Goal: Register for event/course

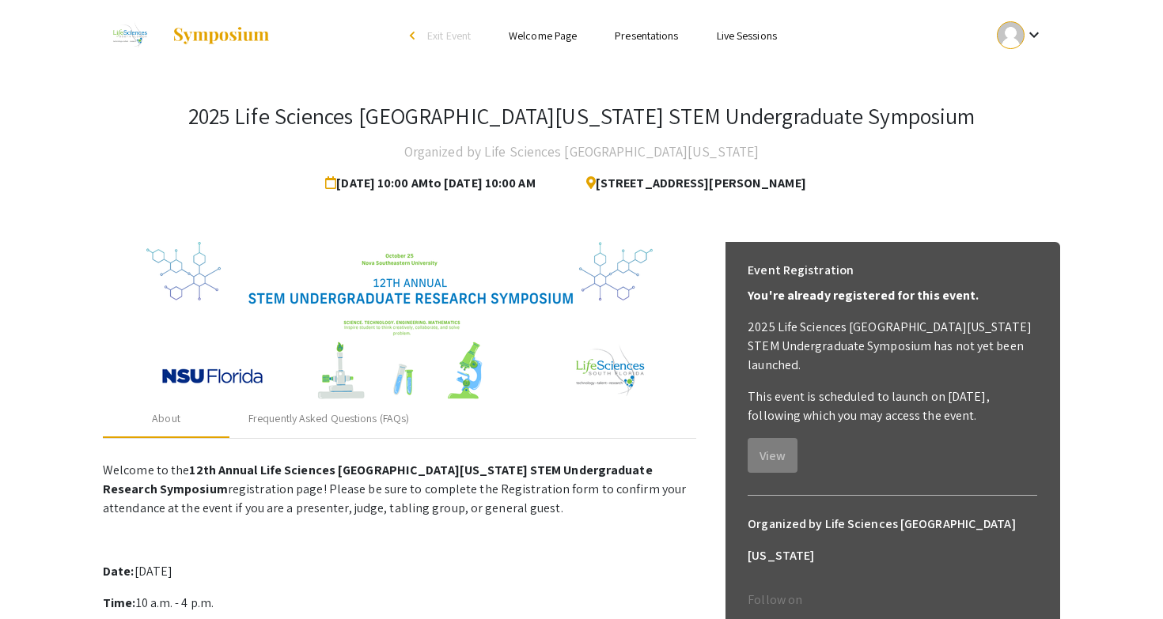
click at [1010, 34] on div at bounding box center [1011, 35] width 28 height 28
click at [1012, 162] on button "Sign out" at bounding box center [1028, 154] width 97 height 38
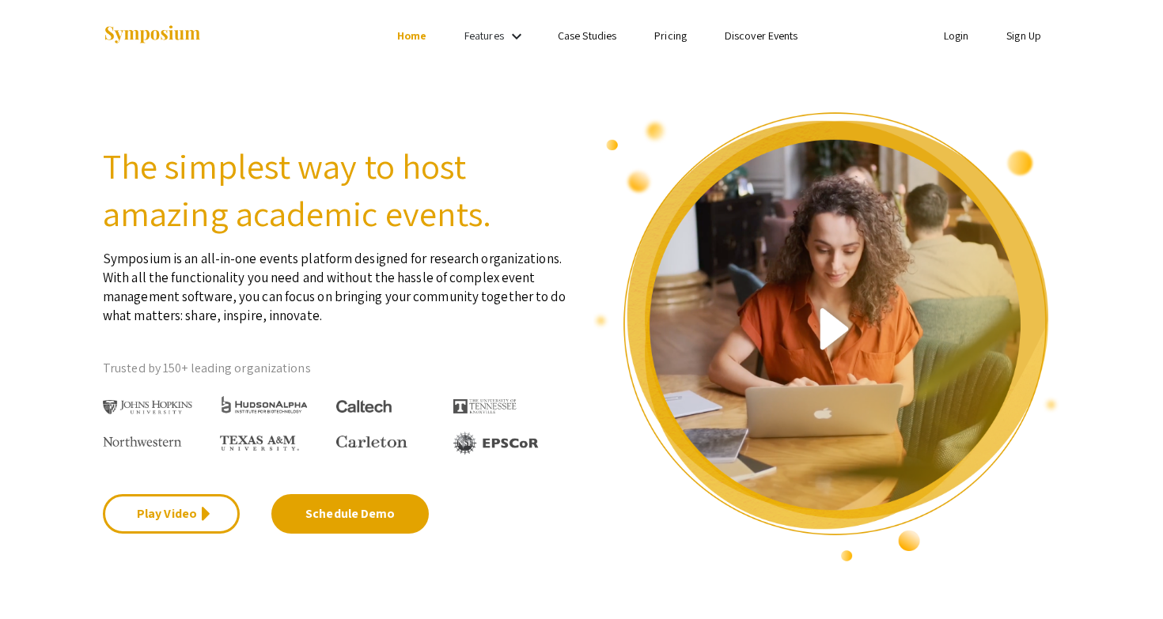
click at [956, 35] on link "Login" at bounding box center [956, 35] width 25 height 14
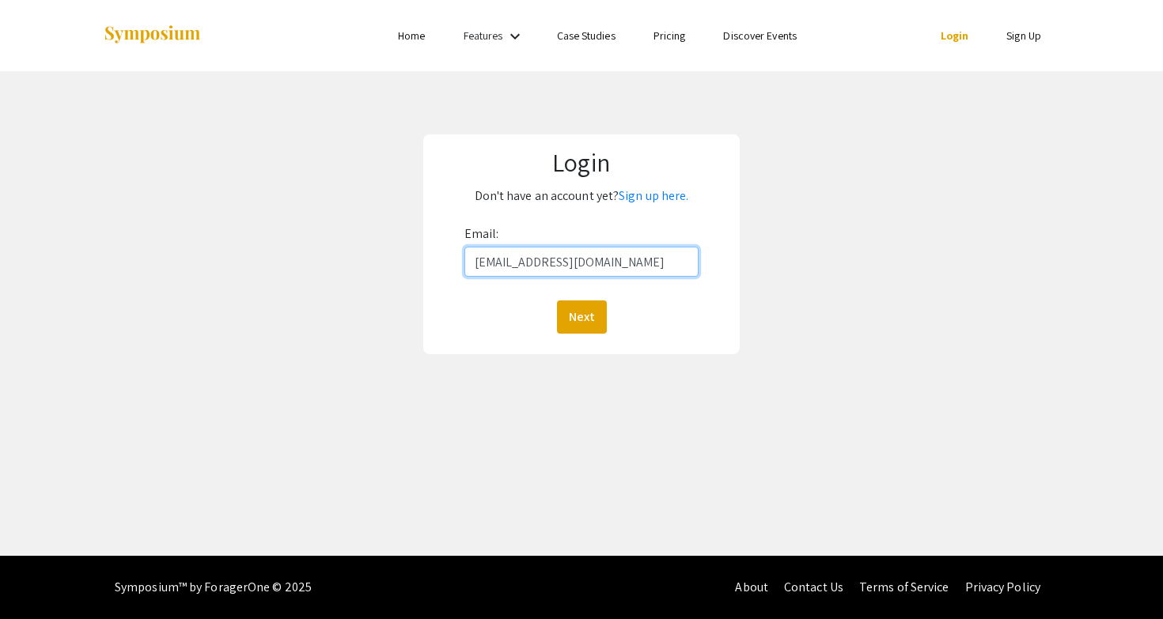
type input "sharrj@mail.irsc.edu"
click at [581, 316] on button "Next" at bounding box center [582, 317] width 50 height 33
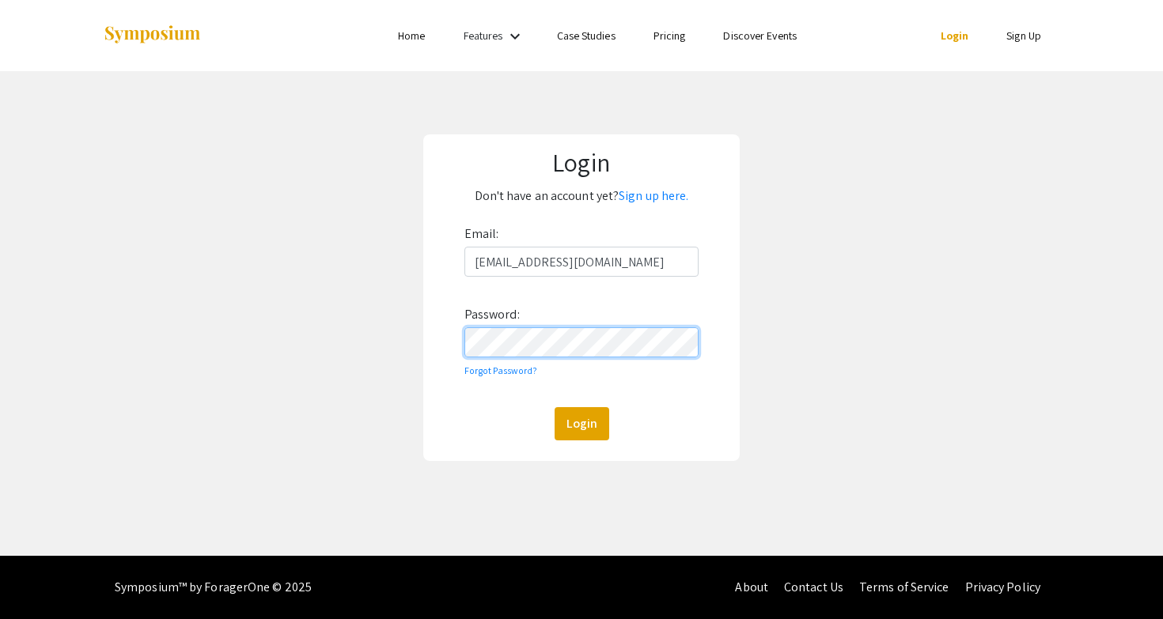
click at [581, 423] on button "Login" at bounding box center [582, 423] width 55 height 33
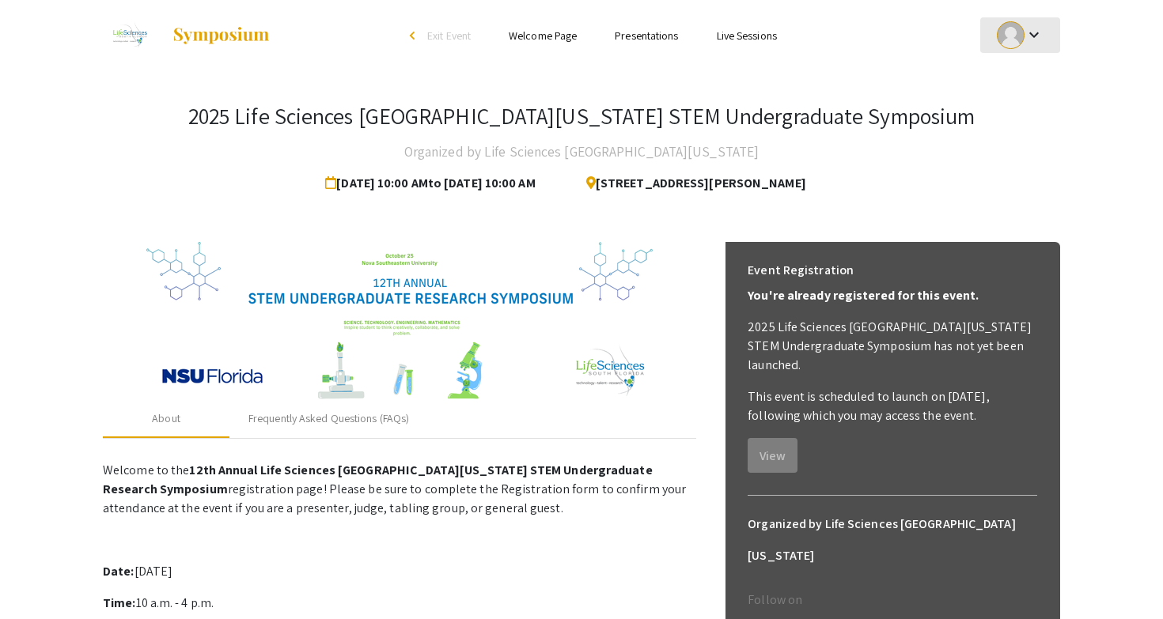
click at [1028, 40] on mat-icon "keyboard_arrow_down" at bounding box center [1033, 34] width 19 height 19
click at [1001, 158] on button "Sign out" at bounding box center [1028, 154] width 97 height 38
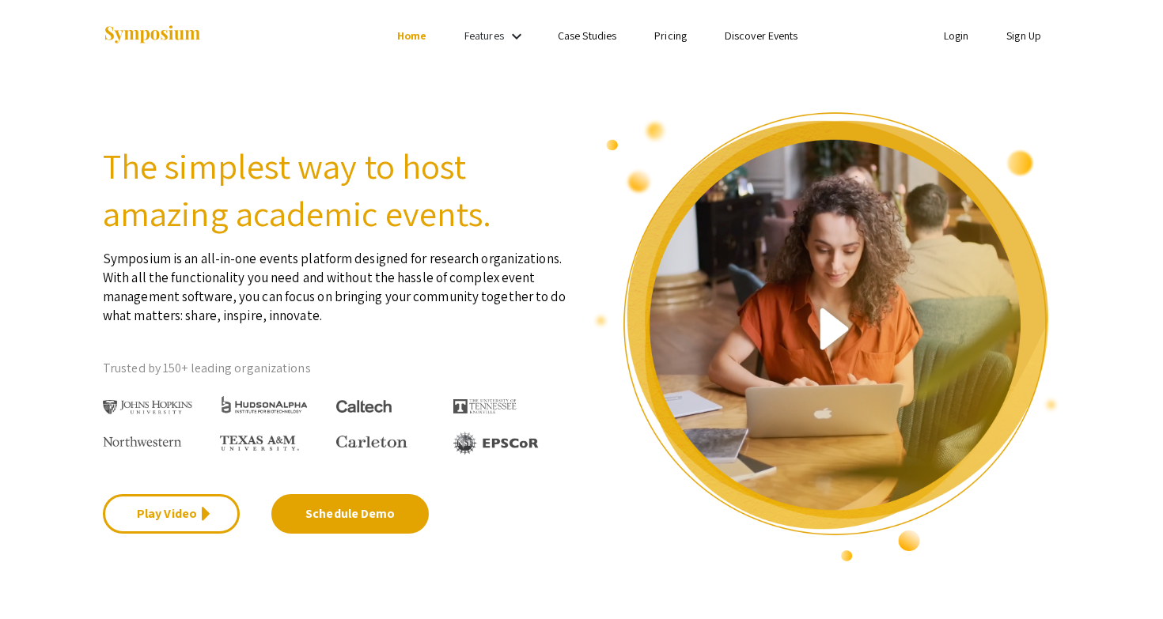
click at [1019, 40] on link "Sign Up" at bounding box center [1023, 35] width 35 height 14
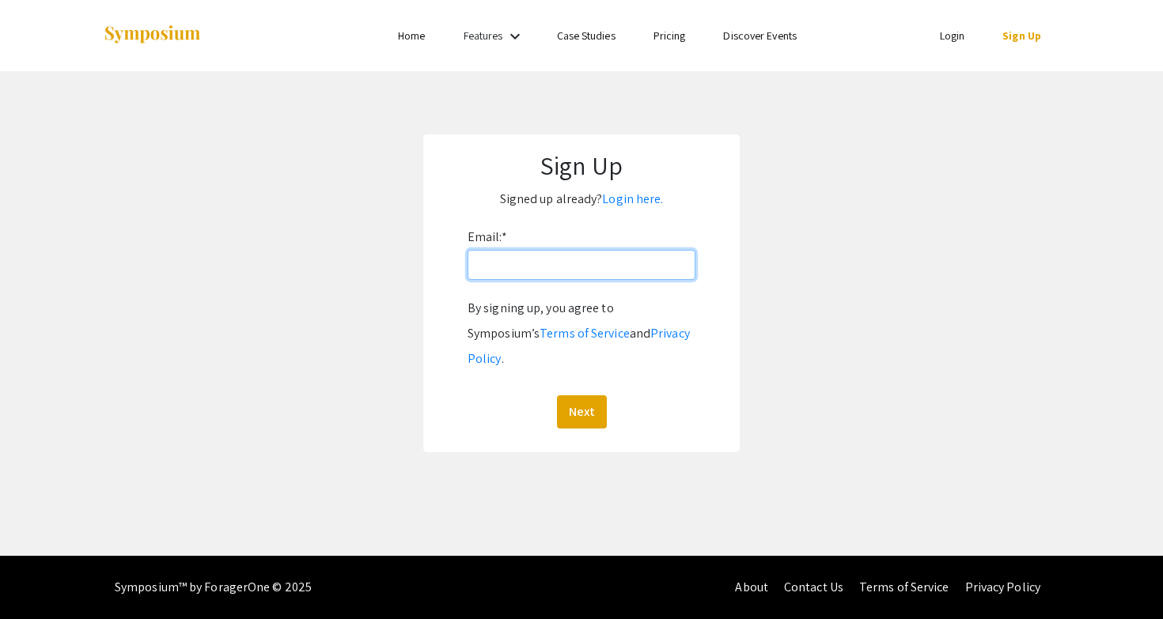
click at [610, 259] on input "Email: *" at bounding box center [582, 265] width 228 height 30
type input "sharrj@mail.irsc.edu"
click at [581, 396] on button "Next" at bounding box center [582, 412] width 50 height 33
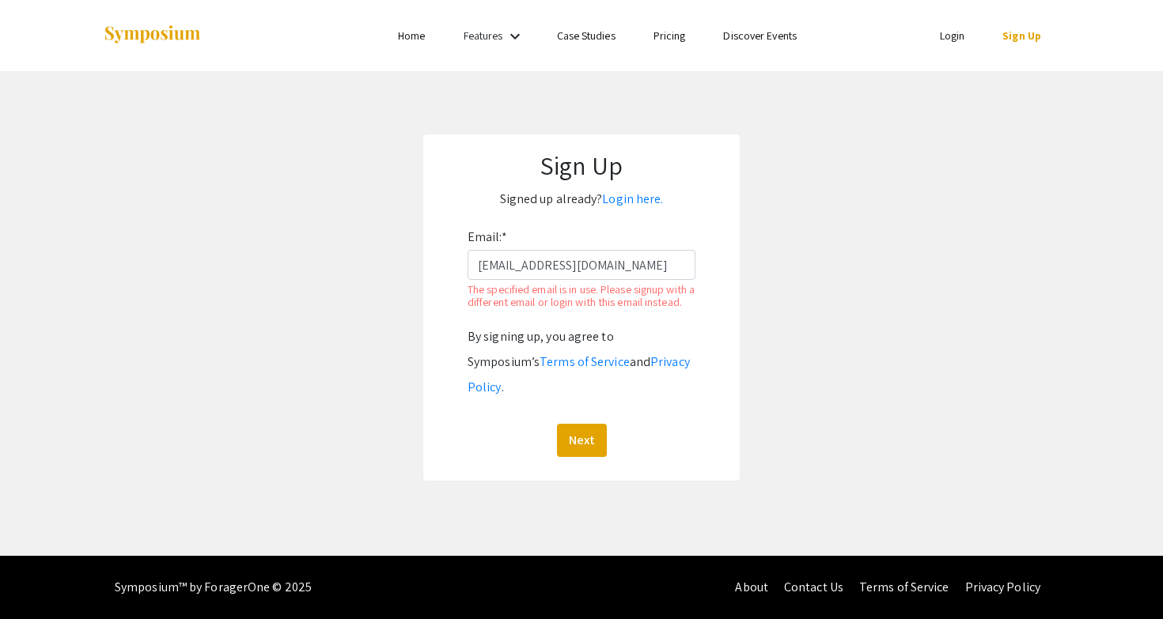
click at [955, 31] on link "Login" at bounding box center [952, 35] width 25 height 14
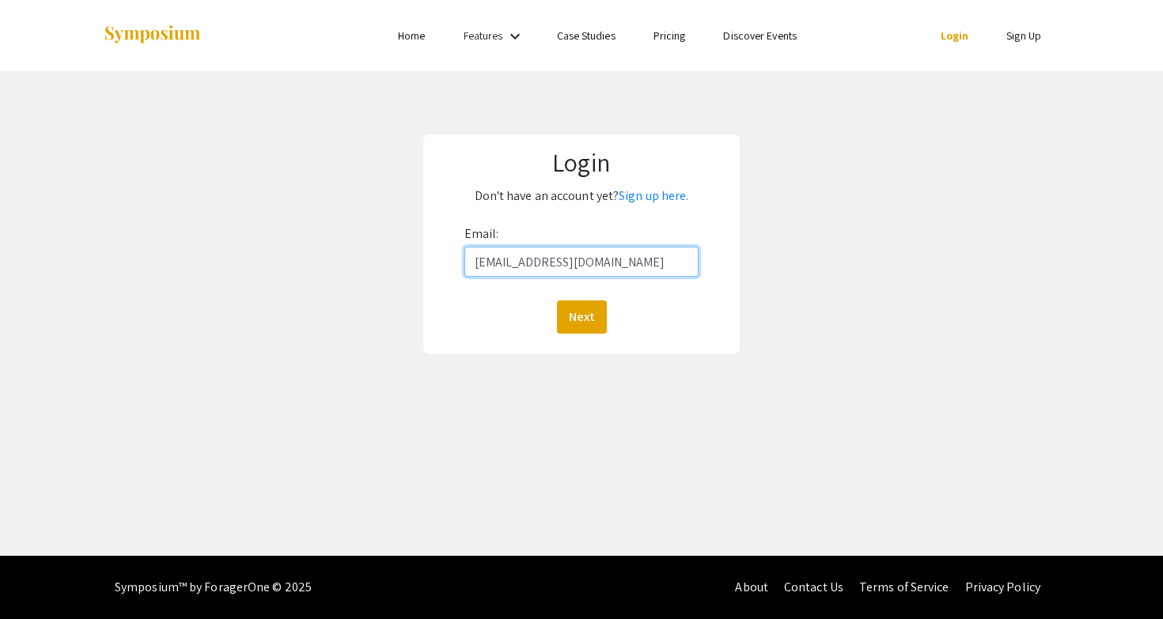
type input "sharrj@mail.irsc.edu"
click at [581, 316] on button "Next" at bounding box center [582, 317] width 50 height 33
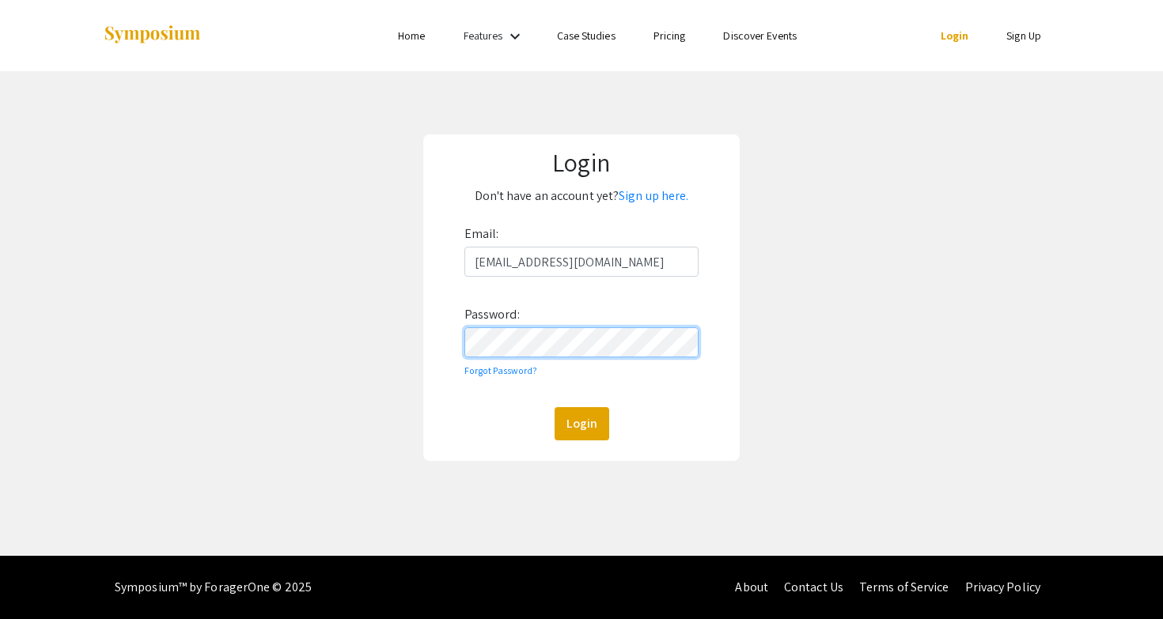
click at [581, 423] on button "Login" at bounding box center [582, 423] width 55 height 33
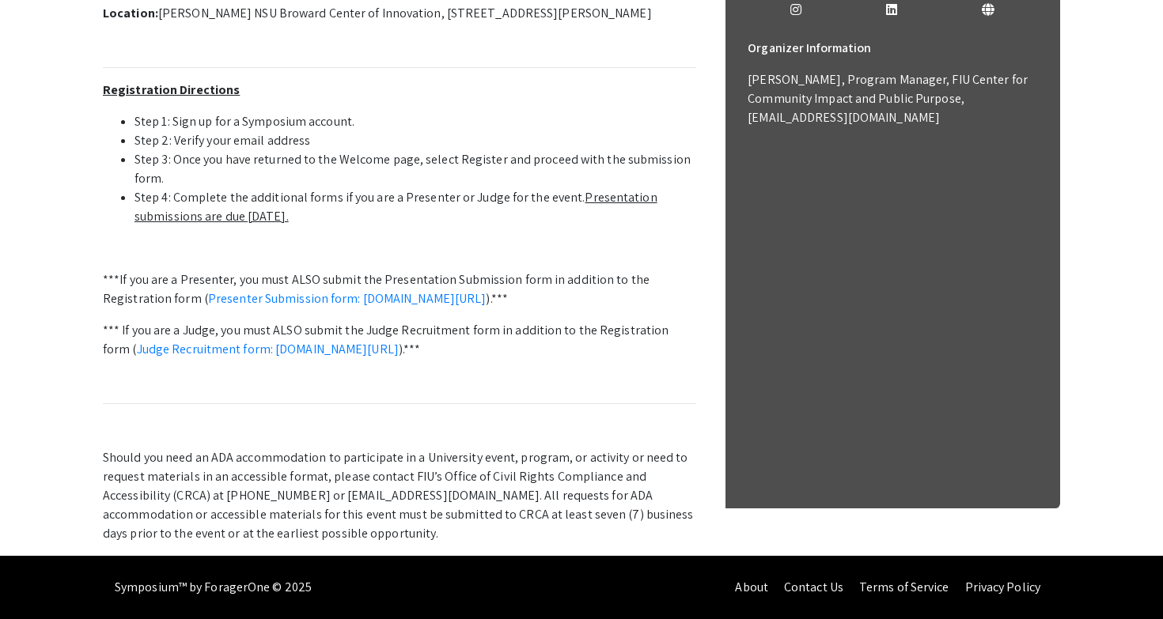
scroll to position [640, 0]
click at [439, 290] on link "Presenter Submission form: symposium.foragerone.com/lssfsymposium2025/submission" at bounding box center [347, 298] width 278 height 17
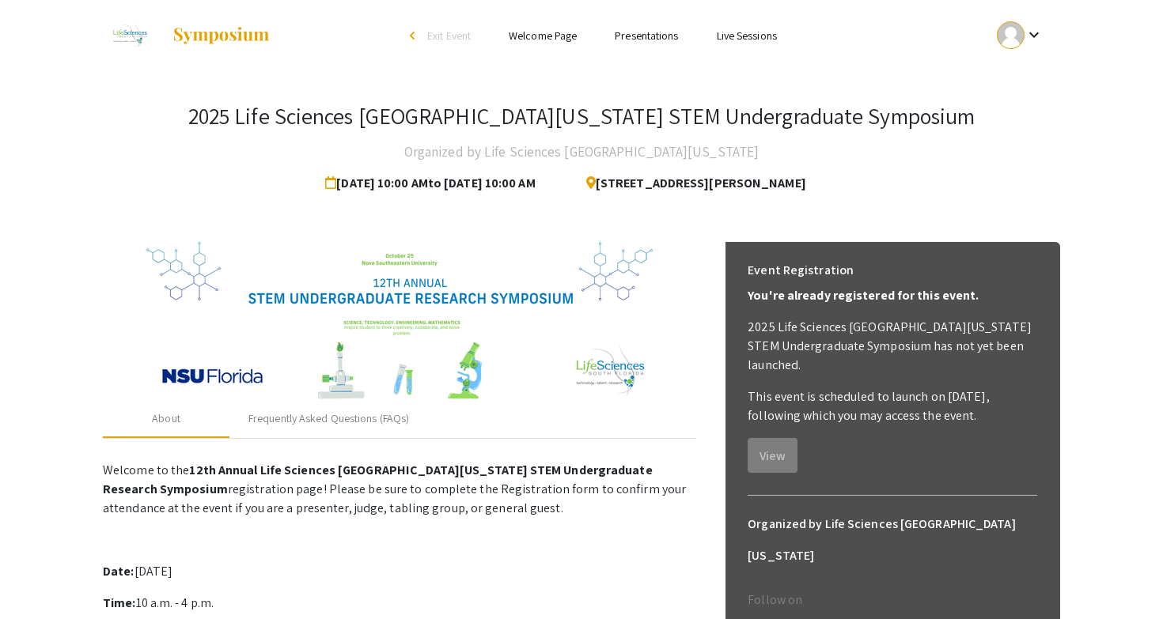
scroll to position [0, 0]
click at [1013, 37] on div at bounding box center [1011, 35] width 28 height 28
click at [990, 148] on button "Sign out" at bounding box center [1028, 154] width 97 height 38
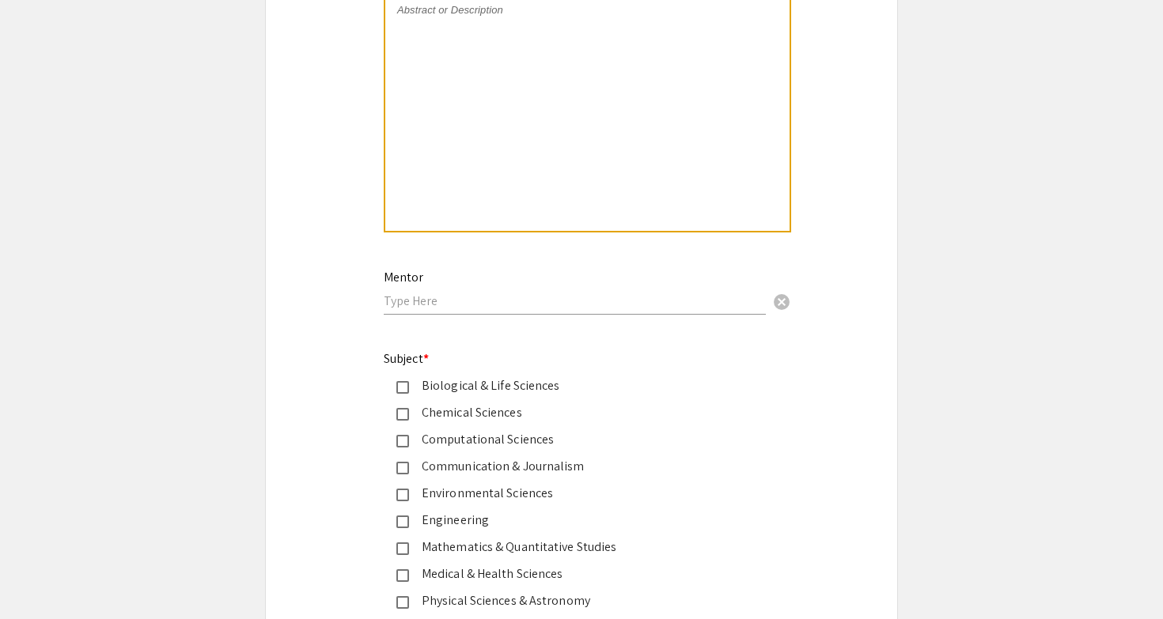
scroll to position [1546, 0]
